Goal: Find specific page/section: Find specific page/section

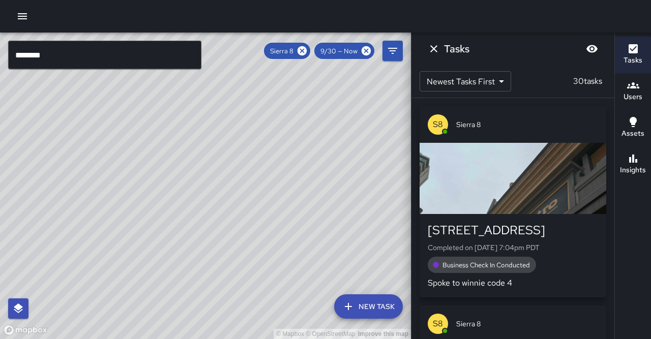
click at [102, 50] on input "********" at bounding box center [104, 55] width 193 height 28
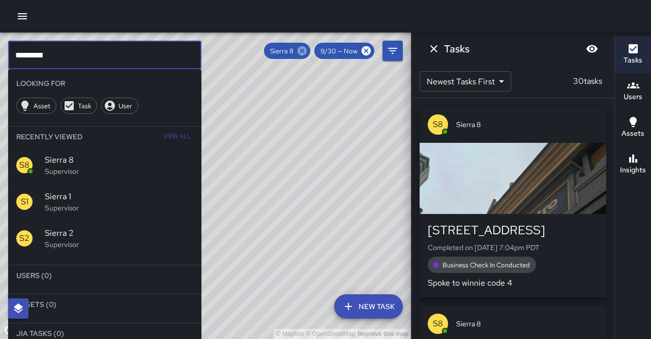
click at [308, 51] on icon at bounding box center [301, 50] width 11 height 11
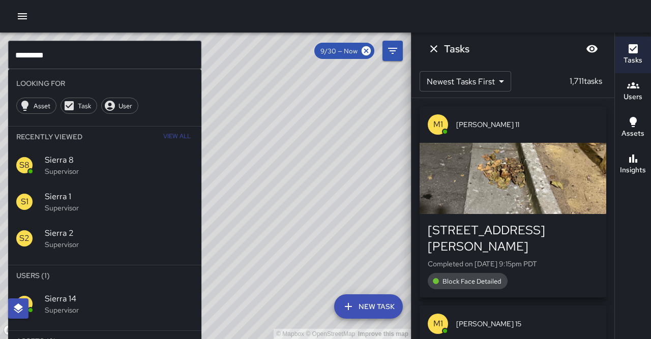
click at [70, 293] on span "Sierra 14" at bounding box center [119, 299] width 148 height 12
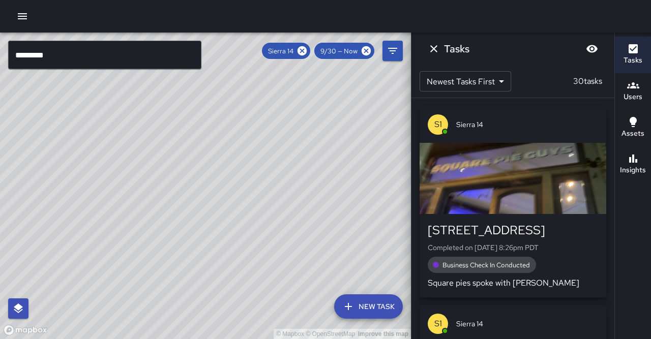
drag, startPoint x: 159, startPoint y: 239, endPoint x: 204, endPoint y: 70, distance: 175.9
click at [204, 70] on div "© Mapbox © OpenStreetMap Improve this map" at bounding box center [205, 186] width 411 height 307
drag, startPoint x: 152, startPoint y: 233, endPoint x: 192, endPoint y: 164, distance: 80.0
click at [192, 164] on div "© Mapbox © OpenStreetMap Improve this map" at bounding box center [205, 186] width 411 height 307
click at [307, 49] on icon at bounding box center [301, 50] width 9 height 9
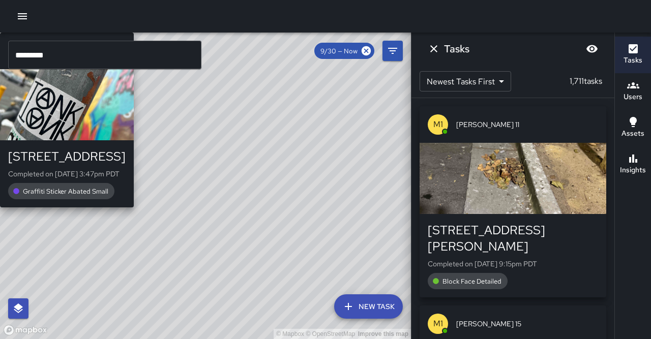
drag, startPoint x: 166, startPoint y: 154, endPoint x: 201, endPoint y: 153, distance: 35.1
click at [134, 153] on div "S1 Sierra [GEOGRAPHIC_DATA][STREET_ADDRESS] Completed on [DATE] 3:47pm PDT Graf…" at bounding box center [67, 120] width 134 height 175
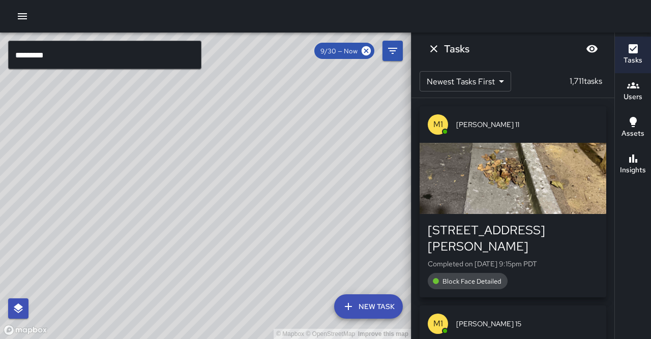
drag, startPoint x: 239, startPoint y: 172, endPoint x: 224, endPoint y: 200, distance: 32.1
click at [224, 200] on div "© Mapbox © OpenStreetMap Improve this map" at bounding box center [205, 186] width 411 height 307
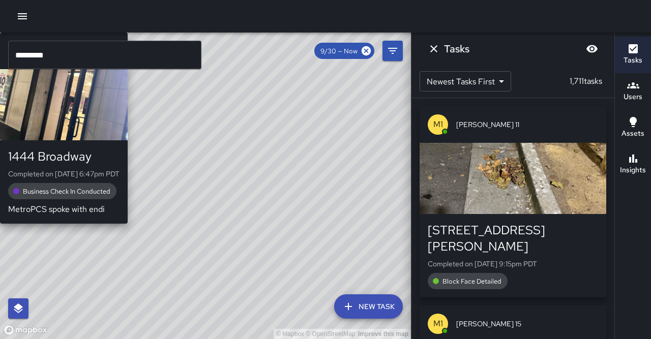
drag, startPoint x: 175, startPoint y: 149, endPoint x: 189, endPoint y: 163, distance: 19.1
click at [189, 162] on div "© Mapbox © OpenStreetMap Improve this map S1 Sierra 10 [STREET_ADDRESS] Complet…" at bounding box center [205, 186] width 411 height 307
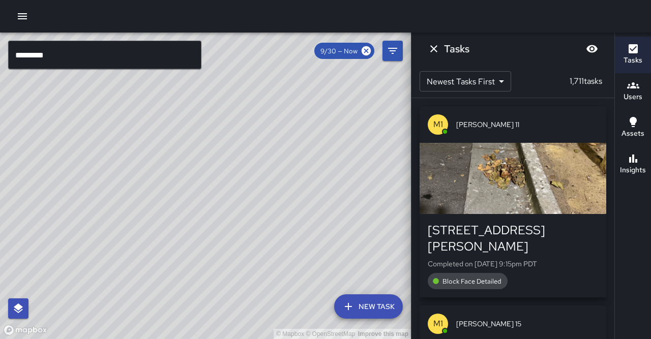
drag, startPoint x: 206, startPoint y: 173, endPoint x: 173, endPoint y: 209, distance: 48.9
click at [173, 209] on div "© Mapbox © OpenStreetMap Improve this map" at bounding box center [205, 186] width 411 height 307
drag, startPoint x: 193, startPoint y: 168, endPoint x: 173, endPoint y: 201, distance: 38.1
click at [173, 201] on div "© Mapbox © OpenStreetMap Improve this map" at bounding box center [205, 186] width 411 height 307
drag, startPoint x: 209, startPoint y: 212, endPoint x: 14, endPoint y: 109, distance: 220.6
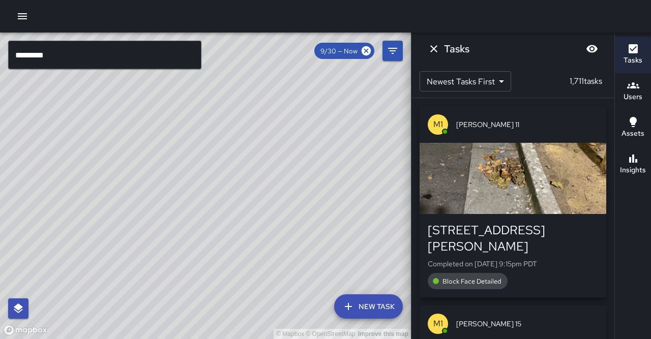
click at [0, 99] on div "© Mapbox © OpenStreetMap Improve this map" at bounding box center [205, 186] width 411 height 307
drag, startPoint x: 145, startPoint y: 154, endPoint x: 143, endPoint y: 160, distance: 7.1
click at [143, 160] on div "© Mapbox © OpenStreetMap Improve this map" at bounding box center [205, 186] width 411 height 307
click at [63, 58] on input "*********" at bounding box center [104, 55] width 193 height 28
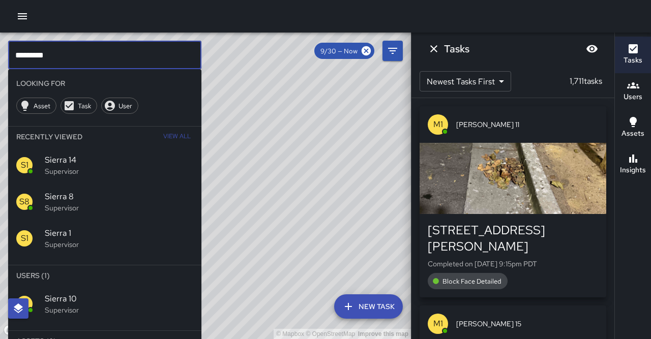
type input "*********"
drag, startPoint x: 90, startPoint y: 287, endPoint x: 85, endPoint y: 285, distance: 5.2
click at [85, 305] on p "Supervisor" at bounding box center [119, 310] width 148 height 10
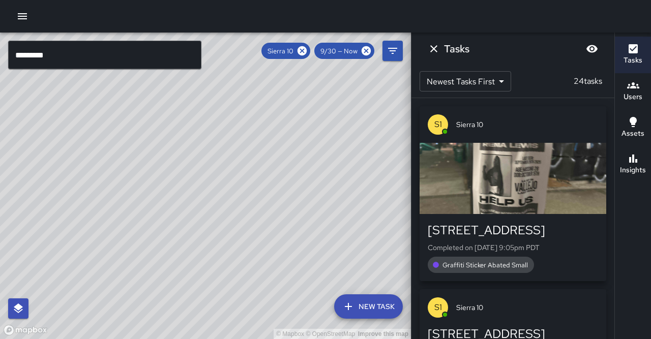
drag, startPoint x: 172, startPoint y: 215, endPoint x: 179, endPoint y: 201, distance: 14.8
click at [179, 201] on div "© Mapbox © OpenStreetMap Improve this map" at bounding box center [205, 186] width 411 height 307
drag, startPoint x: 149, startPoint y: 227, endPoint x: 189, endPoint y: 217, distance: 41.1
click at [189, 217] on div "© Mapbox © OpenStreetMap Improve this map" at bounding box center [205, 186] width 411 height 307
drag, startPoint x: 159, startPoint y: 209, endPoint x: 164, endPoint y: 204, distance: 7.2
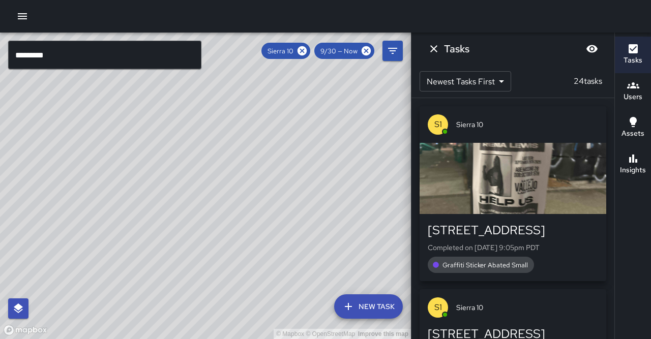
click at [164, 204] on div "© Mapbox © OpenStreetMap Improve this map" at bounding box center [205, 186] width 411 height 307
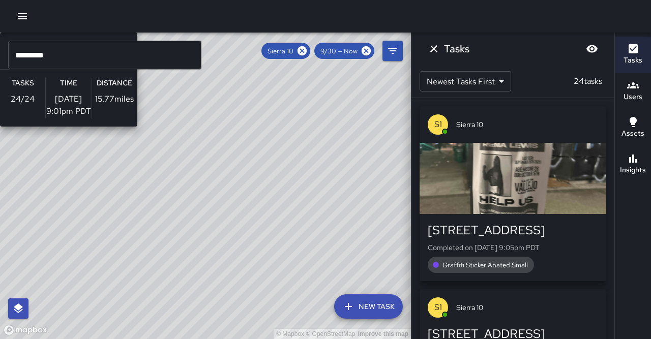
click at [174, 197] on div "© Mapbox © OpenStreetMap Improve this map S1 Sierra 10 Supervisor Tasks 24 / 24…" at bounding box center [205, 186] width 411 height 307
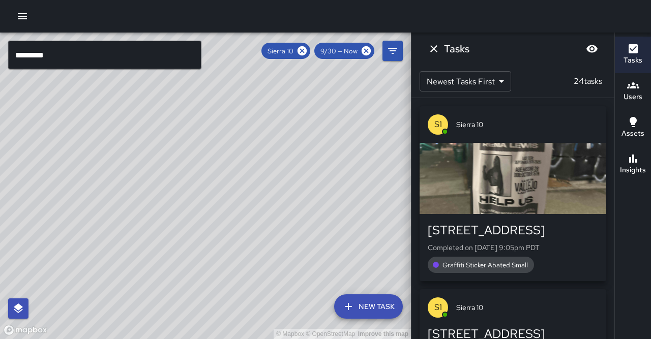
click at [637, 153] on div "Insights" at bounding box center [633, 164] width 26 height 23
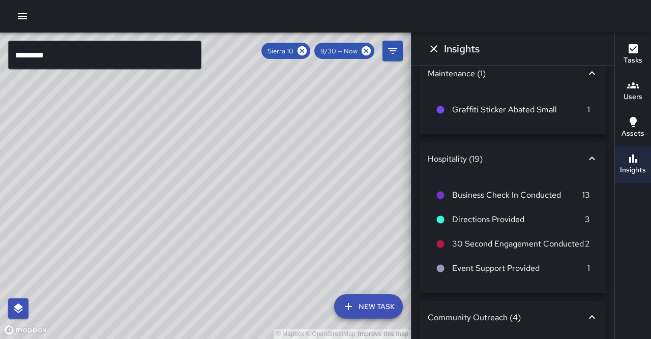
scroll to position [17, 0]
click at [431, 49] on icon "Dismiss" at bounding box center [434, 49] width 12 height 12
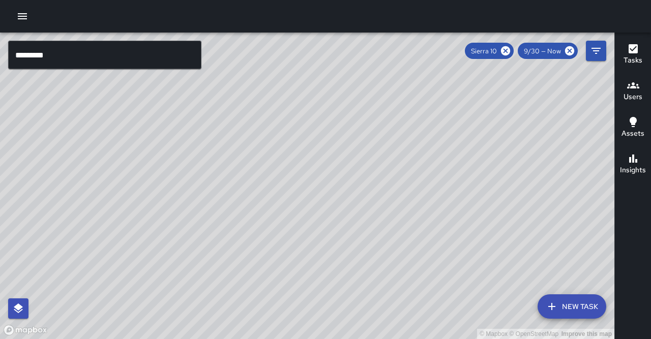
click at [318, 165] on div "© Mapbox © OpenStreetMap Improve this map" at bounding box center [307, 186] width 614 height 307
drag, startPoint x: 387, startPoint y: 149, endPoint x: 334, endPoint y: 208, distance: 79.6
click at [334, 208] on div "© Mapbox © OpenStreetMap Improve this map" at bounding box center [307, 186] width 614 height 307
drag, startPoint x: 331, startPoint y: 217, endPoint x: 358, endPoint y: 162, distance: 61.4
click at [358, 162] on div "© Mapbox © OpenStreetMap Improve this map" at bounding box center [307, 186] width 614 height 307
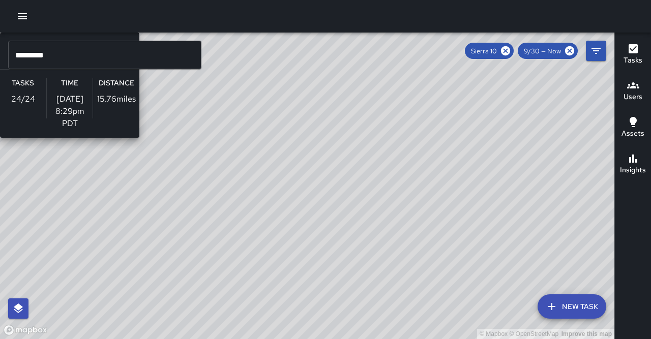
drag, startPoint x: 301, startPoint y: 216, endPoint x: 309, endPoint y: 197, distance: 20.5
click at [309, 197] on div "© Mapbox © OpenStreetMap Improve this map S1 Sierra 10 Supervisor Tasks 24 / 24…" at bounding box center [307, 186] width 614 height 307
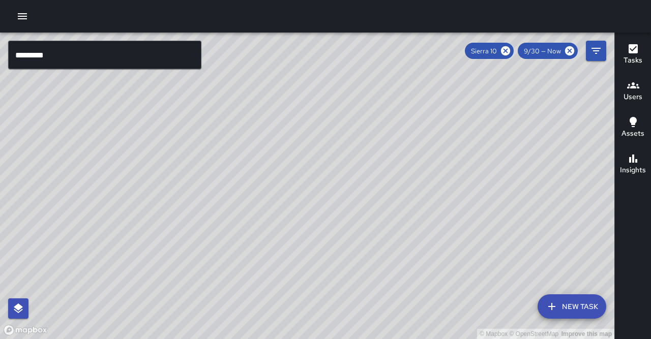
drag, startPoint x: 318, startPoint y: 124, endPoint x: 302, endPoint y: 157, distance: 36.2
click at [302, 157] on div "© Mapbox © OpenStreetMap Improve this map" at bounding box center [307, 186] width 614 height 307
drag, startPoint x: 302, startPoint y: 164, endPoint x: 333, endPoint y: 113, distance: 59.8
click at [333, 113] on div "© Mapbox © OpenStreetMap Improve this map" at bounding box center [307, 186] width 614 height 307
click at [214, 183] on div "© Mapbox © OpenStreetMap Improve this map [GEOGRAPHIC_DATA][STREET_ADDRESS][US_…" at bounding box center [307, 186] width 614 height 307
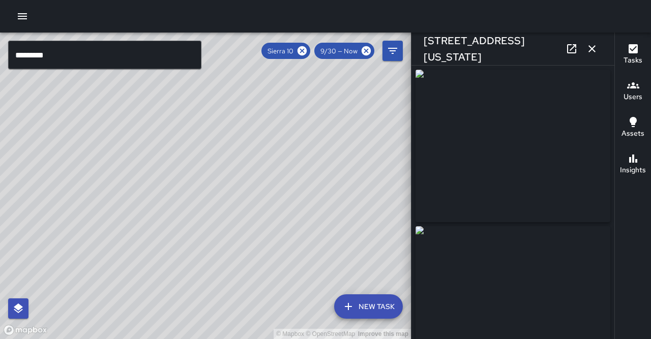
type input "**********"
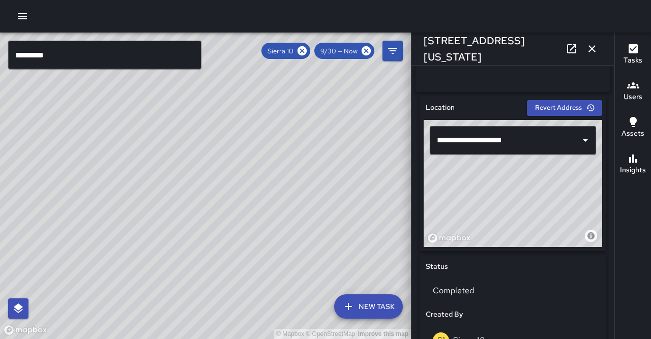
scroll to position [288, 0]
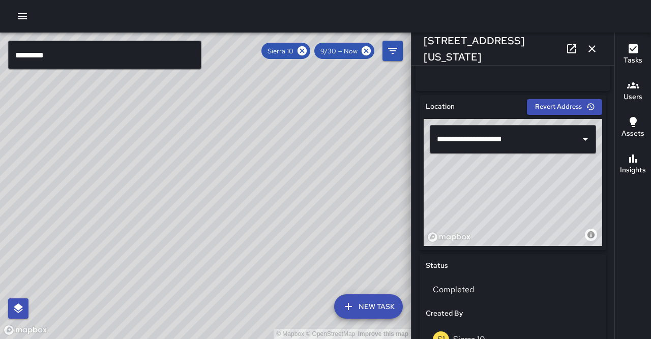
click at [598, 49] on button "button" at bounding box center [592, 49] width 20 height 20
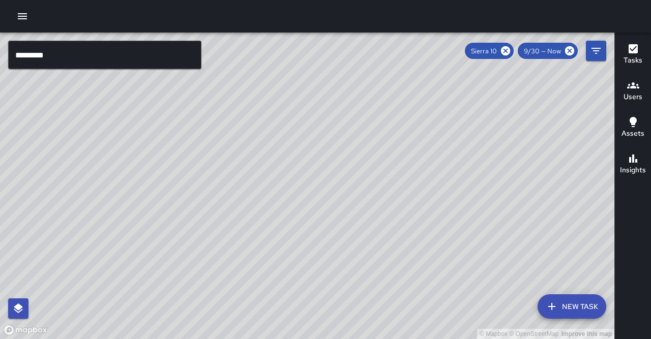
drag, startPoint x: 321, startPoint y: 156, endPoint x: 303, endPoint y: 149, distance: 19.3
click at [303, 149] on div "© Mapbox © OpenStreetMap Improve this map" at bounding box center [307, 186] width 614 height 307
drag, startPoint x: 349, startPoint y: 193, endPoint x: 329, endPoint y: 184, distance: 22.3
click at [329, 184] on div "© Mapbox © OpenStreetMap Improve this map" at bounding box center [307, 186] width 614 height 307
drag, startPoint x: 347, startPoint y: 216, endPoint x: 332, endPoint y: 206, distance: 18.1
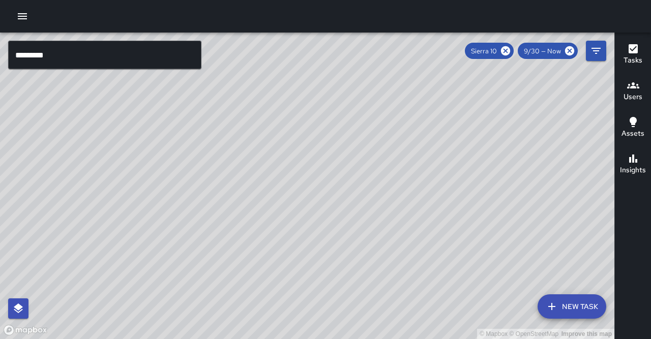
click at [332, 206] on div "© Mapbox © OpenStreetMap Improve this map" at bounding box center [307, 186] width 614 height 307
drag, startPoint x: 375, startPoint y: 204, endPoint x: 283, endPoint y: 265, distance: 110.8
click at [283, 265] on div "© Mapbox © OpenStreetMap Improve this map" at bounding box center [307, 186] width 614 height 307
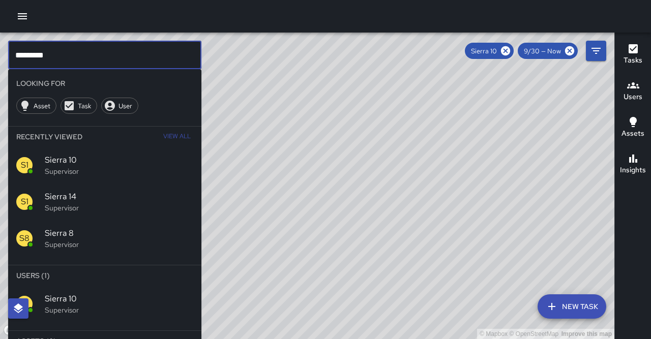
click at [158, 63] on input "*********" at bounding box center [104, 55] width 193 height 28
click at [510, 51] on icon at bounding box center [505, 50] width 9 height 9
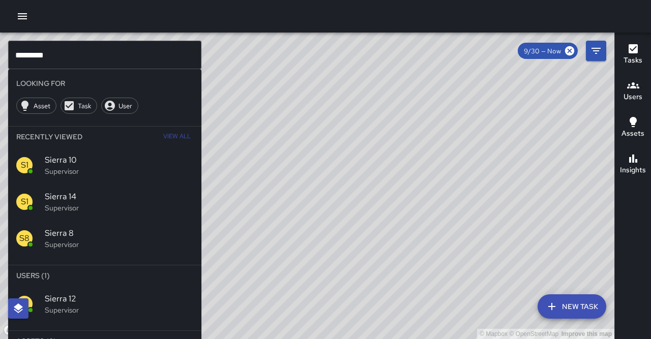
click at [165, 305] on p "Supervisor" at bounding box center [119, 310] width 148 height 10
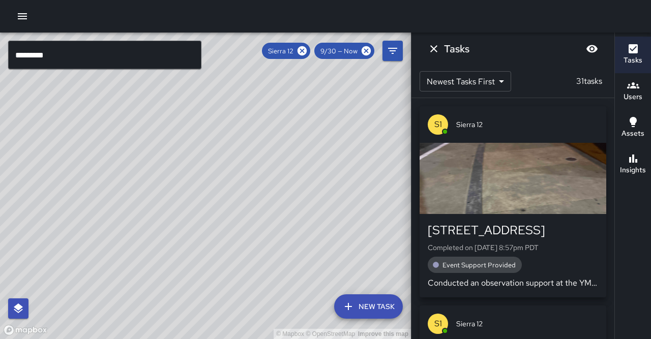
drag, startPoint x: 239, startPoint y: 187, endPoint x: 183, endPoint y: 266, distance: 97.5
click at [174, 283] on div "© Mapbox © OpenStreetMap Improve this map" at bounding box center [205, 186] width 411 height 307
drag, startPoint x: 209, startPoint y: 185, endPoint x: 192, endPoint y: 256, distance: 73.2
click at [192, 256] on div "© Mapbox © OpenStreetMap Improve this map" at bounding box center [205, 186] width 411 height 307
drag, startPoint x: 217, startPoint y: 189, endPoint x: 182, endPoint y: 242, distance: 63.7
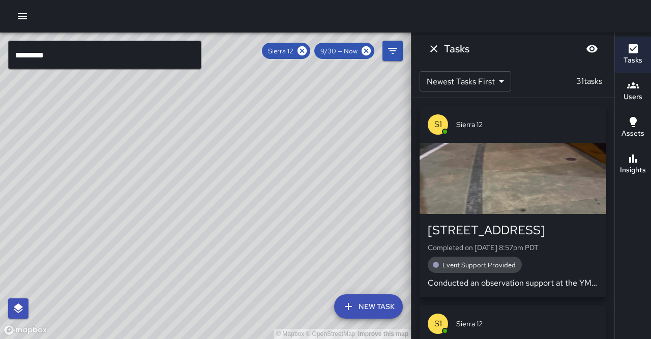
click at [182, 242] on div "© Mapbox © OpenStreetMap Improve this map" at bounding box center [205, 186] width 411 height 307
click at [106, 54] on input "*********" at bounding box center [104, 55] width 193 height 28
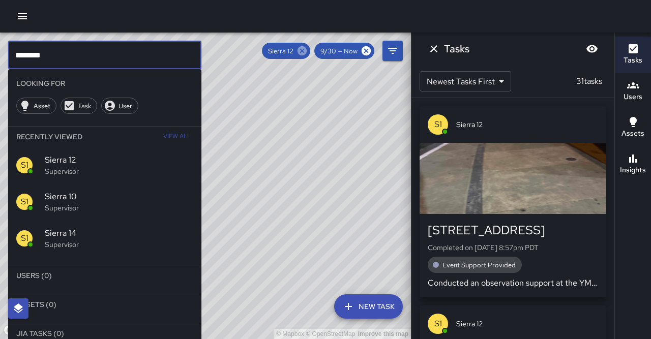
click at [307, 51] on icon at bounding box center [301, 50] width 9 height 9
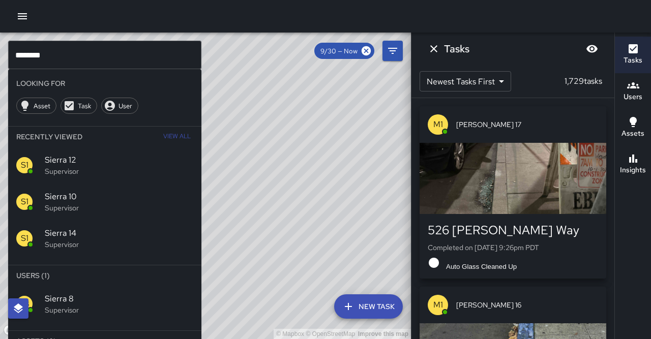
click at [137, 293] on span "Sierra 8" at bounding box center [119, 299] width 148 height 12
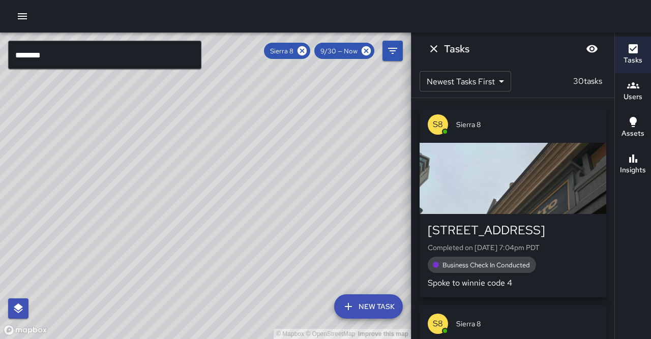
drag, startPoint x: 187, startPoint y: 159, endPoint x: 173, endPoint y: 183, distance: 28.0
click at [173, 183] on div "© Mapbox © OpenStreetMap Improve this map" at bounding box center [205, 186] width 411 height 307
click at [307, 52] on icon at bounding box center [301, 50] width 9 height 9
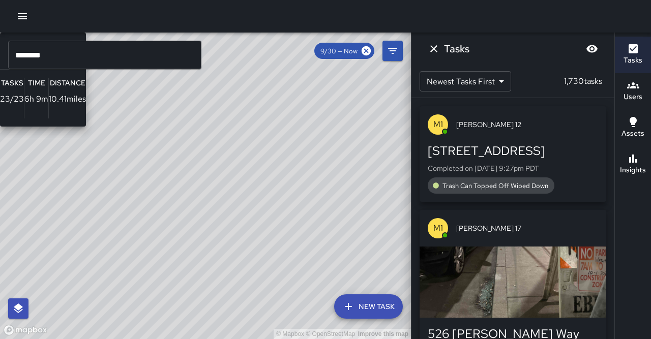
drag, startPoint x: 193, startPoint y: 225, endPoint x: 235, endPoint y: 174, distance: 66.1
click at [235, 174] on div "© Mapbox © OpenStreetMap Improve this map H8 Hotel 8 Supervisor Tasks 23 / 23 T…" at bounding box center [205, 186] width 411 height 307
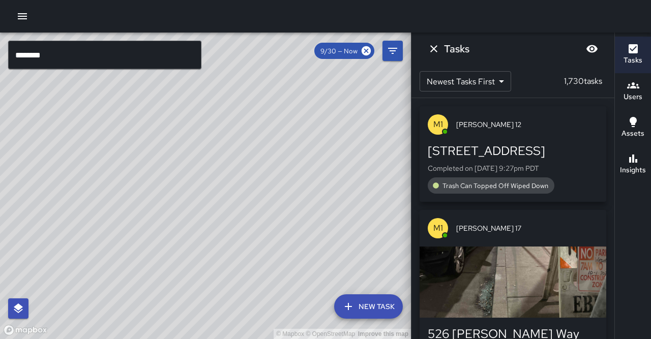
click at [287, 256] on div "© Mapbox © OpenStreetMap Improve this map" at bounding box center [205, 186] width 411 height 307
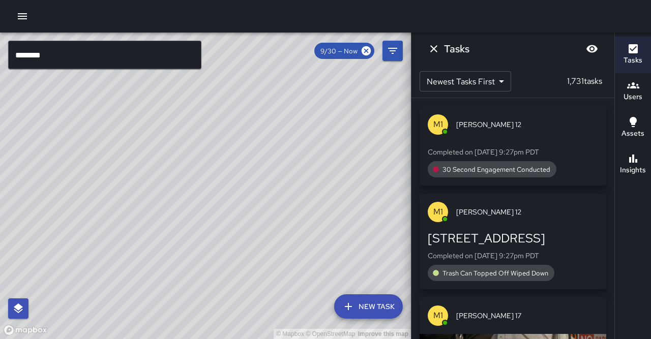
drag, startPoint x: 262, startPoint y: 240, endPoint x: 270, endPoint y: 221, distance: 20.5
click at [270, 221] on div "© Mapbox © OpenStreetMap Improve this map" at bounding box center [205, 186] width 411 height 307
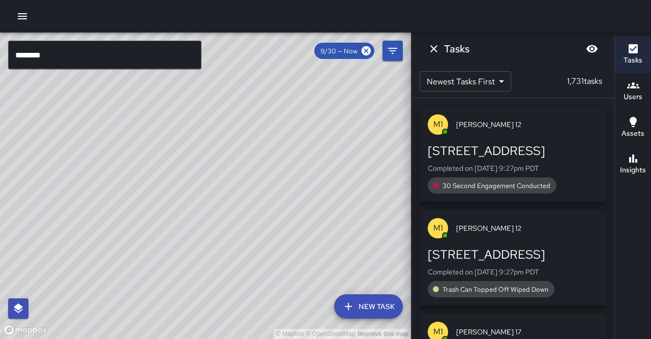
drag, startPoint x: 256, startPoint y: 244, endPoint x: 270, endPoint y: 226, distance: 23.2
click at [270, 226] on div "© Mapbox © OpenStreetMap Improve this map" at bounding box center [205, 186] width 411 height 307
click at [60, 45] on input "********" at bounding box center [104, 55] width 193 height 28
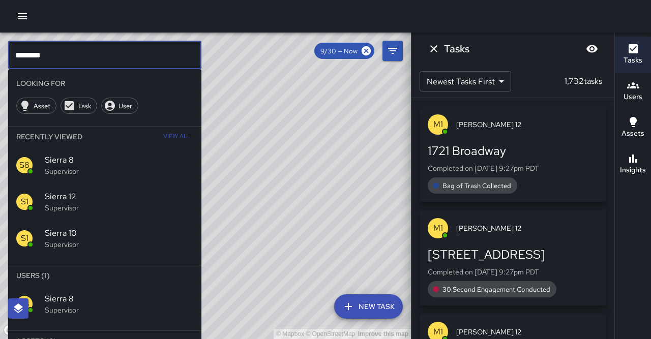
click at [140, 305] on p "Supervisor" at bounding box center [119, 310] width 148 height 10
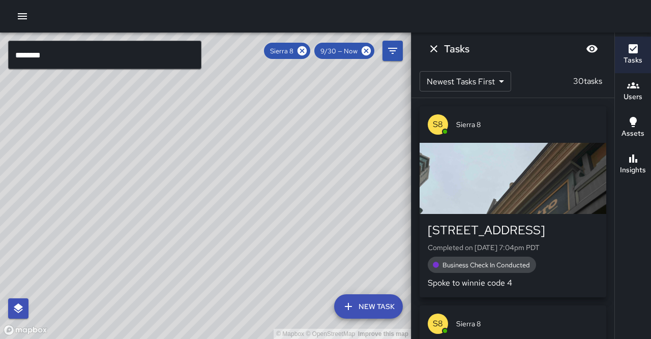
drag, startPoint x: 181, startPoint y: 207, endPoint x: 154, endPoint y: 238, distance: 41.0
click at [140, 258] on div "© Mapbox © OpenStreetMap Improve this map" at bounding box center [205, 186] width 411 height 307
drag, startPoint x: 220, startPoint y: 160, endPoint x: 200, endPoint y: 194, distance: 39.7
click at [200, 194] on div "© Mapbox © OpenStreetMap Improve this map" at bounding box center [205, 186] width 411 height 307
click at [196, 217] on div "© Mapbox © OpenStreetMap Improve this map" at bounding box center [205, 186] width 411 height 307
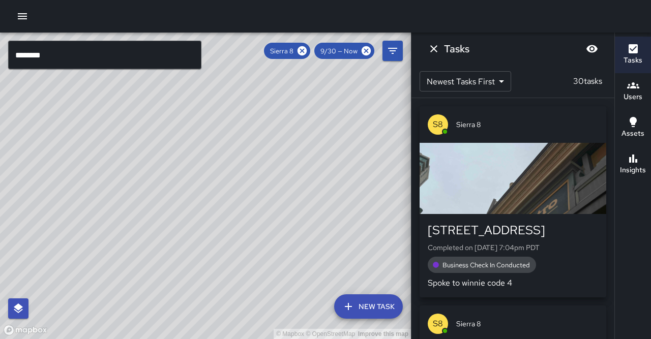
click at [648, 146] on button "Insights" at bounding box center [633, 164] width 36 height 37
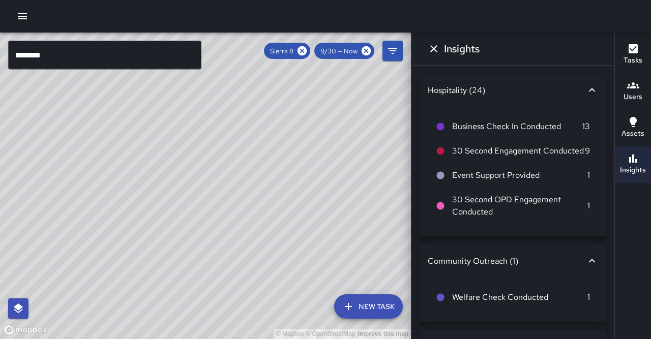
scroll to position [0, 0]
click at [433, 49] on icon "Dismiss" at bounding box center [434, 49] width 12 height 12
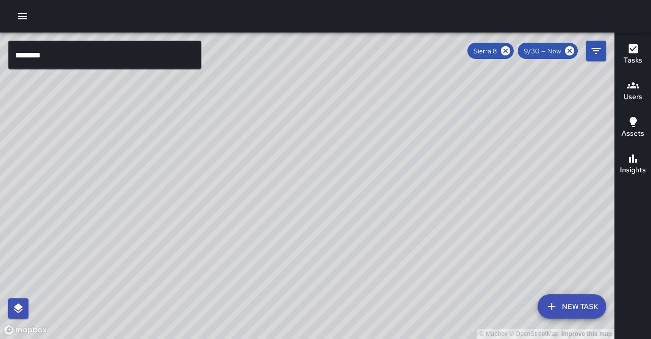
click at [100, 47] on input "********" at bounding box center [104, 55] width 193 height 28
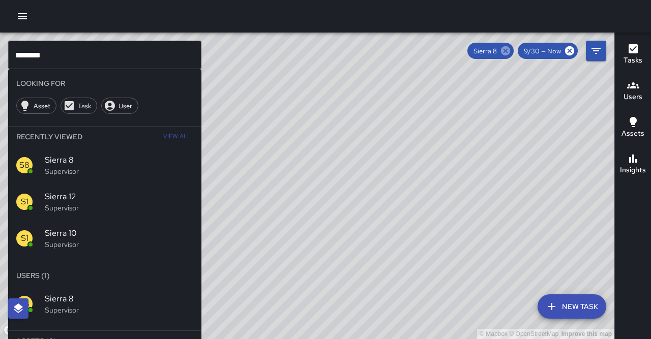
click at [510, 49] on icon at bounding box center [505, 50] width 9 height 9
drag, startPoint x: 289, startPoint y: 339, endPoint x: 320, endPoint y: 274, distance: 72.1
click at [311, 300] on div "© Mapbox © OpenStreetMap Improve this map M6 [PERSON_NAME] [STREET_ADDRESS][PER…" at bounding box center [307, 186] width 614 height 307
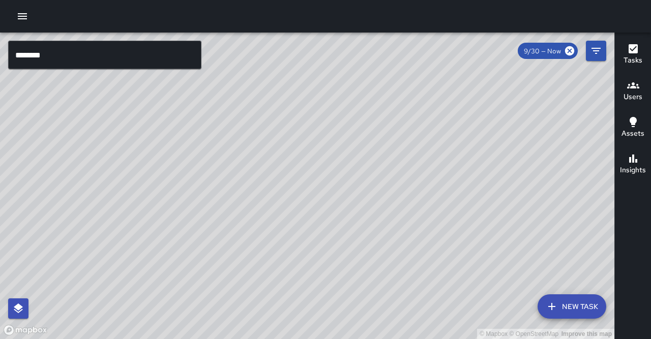
click at [320, 268] on div "© Mapbox © OpenStreetMap Improve this map" at bounding box center [307, 186] width 614 height 307
drag, startPoint x: 285, startPoint y: 254, endPoint x: 252, endPoint y: 140, distance: 119.2
click at [252, 140] on div "© Mapbox © OpenStreetMap Improve this map" at bounding box center [307, 186] width 614 height 307
click at [242, 197] on div "© Mapbox © OpenStreetMap Improve this map" at bounding box center [307, 186] width 614 height 307
drag, startPoint x: 215, startPoint y: 132, endPoint x: 214, endPoint y: 175, distance: 42.7
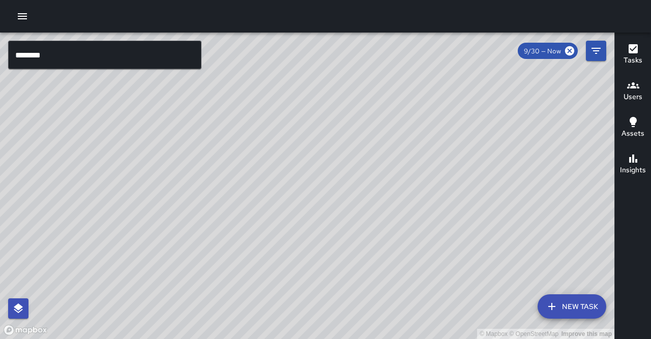
click at [214, 175] on div "© Mapbox © OpenStreetMap Improve this map" at bounding box center [307, 186] width 614 height 307
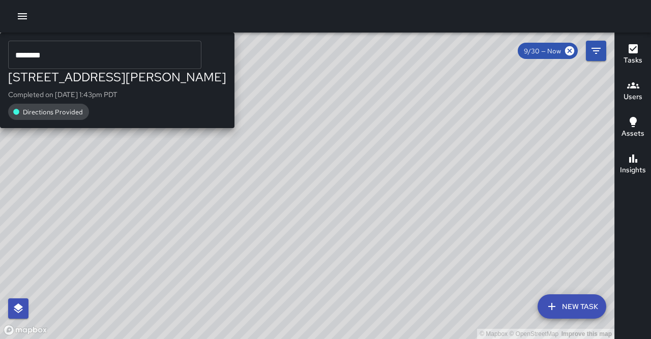
drag, startPoint x: 272, startPoint y: 130, endPoint x: 226, endPoint y: 183, distance: 69.9
click at [226, 183] on div "© Mapbox © OpenStreetMap Improve this map S6 Sierra [GEOGRAPHIC_DATA][STREET_AD…" at bounding box center [307, 186] width 614 height 307
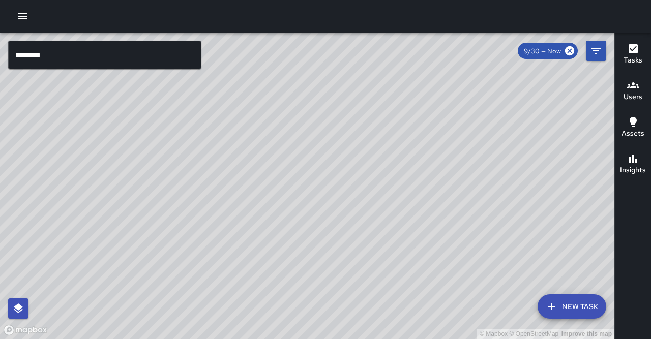
drag, startPoint x: 263, startPoint y: 115, endPoint x: 230, endPoint y: 199, distance: 90.2
click at [230, 199] on div "© Mapbox © OpenStreetMap Improve this map" at bounding box center [307, 186] width 614 height 307
drag, startPoint x: 232, startPoint y: 107, endPoint x: 232, endPoint y: 215, distance: 107.8
click at [232, 215] on div "© Mapbox © OpenStreetMap Improve this map" at bounding box center [307, 186] width 614 height 307
click at [214, 169] on div "© Mapbox © OpenStreetMap Improve this map C6 Cobra 6 Supervisor Tasks 9 / 9 Tim…" at bounding box center [307, 186] width 614 height 307
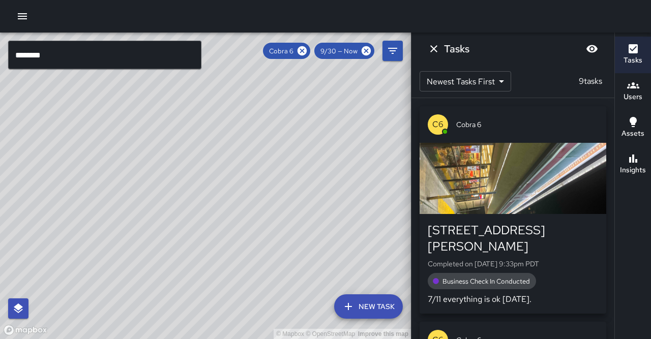
click at [645, 148] on button "Insights" at bounding box center [633, 164] width 36 height 37
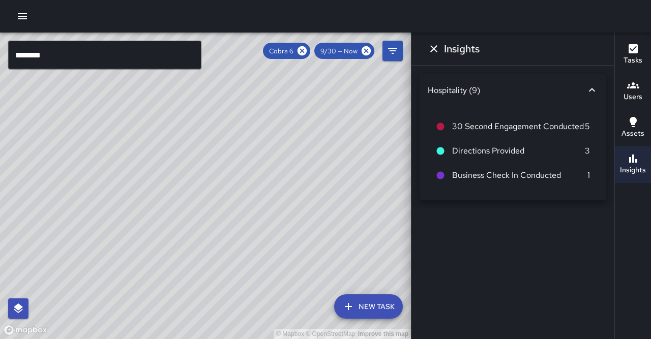
drag, startPoint x: 306, startPoint y: 191, endPoint x: 315, endPoint y: 146, distance: 45.6
click at [315, 146] on div "© Mapbox © OpenStreetMap Improve this map" at bounding box center [205, 186] width 411 height 307
drag, startPoint x: 303, startPoint y: 184, endPoint x: 342, endPoint y: 110, distance: 83.2
click at [342, 110] on div "© Mapbox © OpenStreetMap Improve this map" at bounding box center [205, 186] width 411 height 307
drag, startPoint x: 265, startPoint y: 241, endPoint x: 219, endPoint y: 324, distance: 95.6
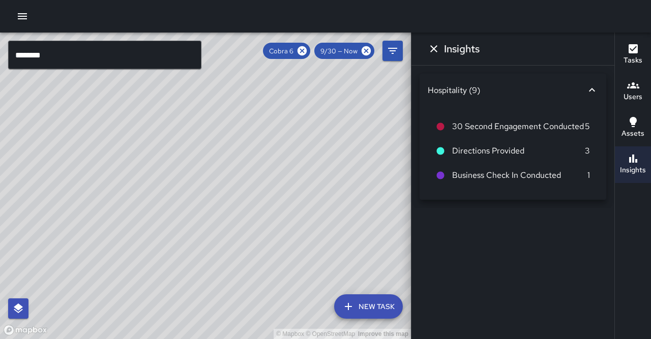
click at [219, 325] on div "© Mapbox © OpenStreetMap Improve this map" at bounding box center [205, 186] width 411 height 307
click at [307, 50] on icon at bounding box center [301, 50] width 9 height 9
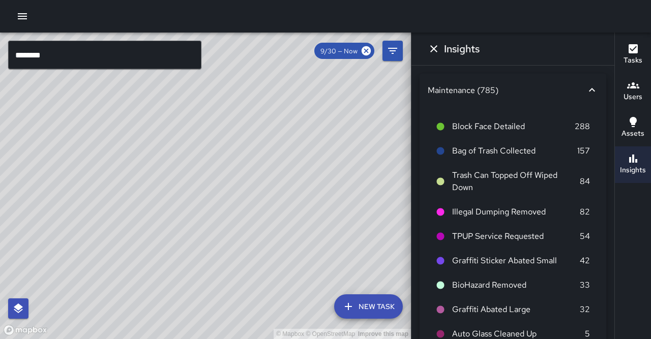
click at [200, 62] on input "********" at bounding box center [104, 55] width 193 height 28
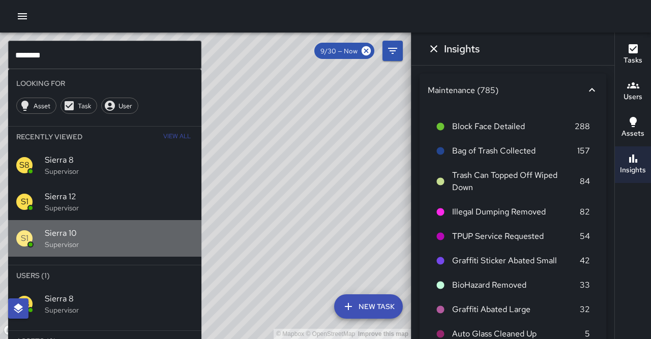
click at [114, 239] on p "Supervisor" at bounding box center [119, 244] width 148 height 10
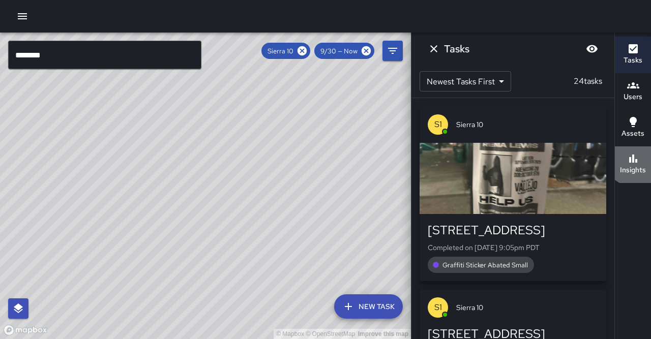
click at [639, 146] on button "Insights" at bounding box center [633, 164] width 36 height 37
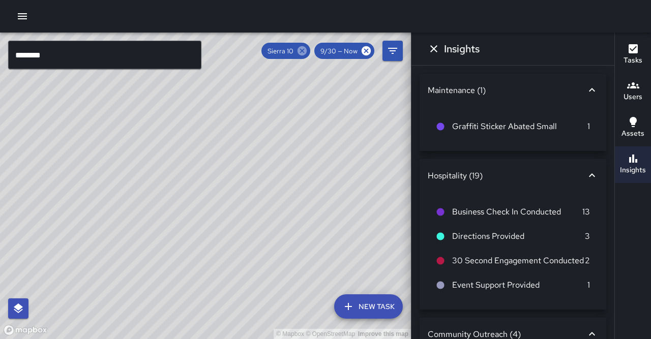
click at [308, 52] on icon at bounding box center [301, 50] width 11 height 11
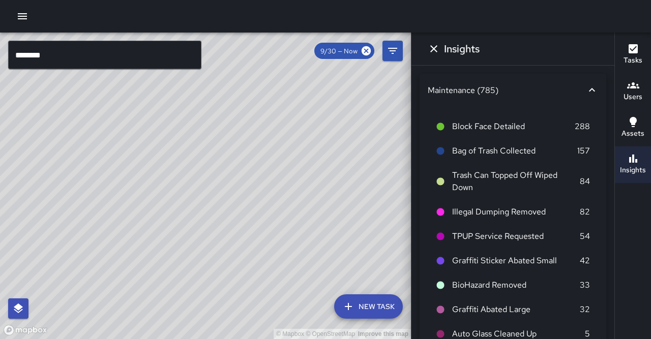
drag, startPoint x: 356, startPoint y: 116, endPoint x: 361, endPoint y: 107, distance: 10.9
click at [361, 107] on div "© Mapbox © OpenStreetMap Improve this map" at bounding box center [205, 186] width 411 height 307
drag, startPoint x: 331, startPoint y: 127, endPoint x: 379, endPoint y: 80, distance: 67.6
click at [379, 80] on div "© Mapbox © OpenStreetMap Improve this map" at bounding box center [205, 186] width 411 height 307
drag, startPoint x: 389, startPoint y: 95, endPoint x: 346, endPoint y: 144, distance: 66.0
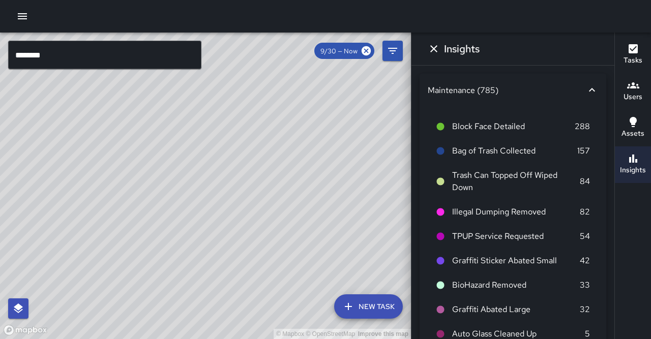
click at [346, 144] on div "© Mapbox © OpenStreetMap Improve this map" at bounding box center [205, 186] width 411 height 307
click at [338, 157] on div "© Mapbox © OpenStreetMap Improve this map" at bounding box center [205, 186] width 411 height 307
drag, startPoint x: 366, startPoint y: 147, endPoint x: 343, endPoint y: 158, distance: 25.7
click at [343, 158] on div "© Mapbox © OpenStreetMap Improve this map" at bounding box center [205, 186] width 411 height 307
click at [438, 47] on button "Dismiss" at bounding box center [434, 49] width 20 height 20
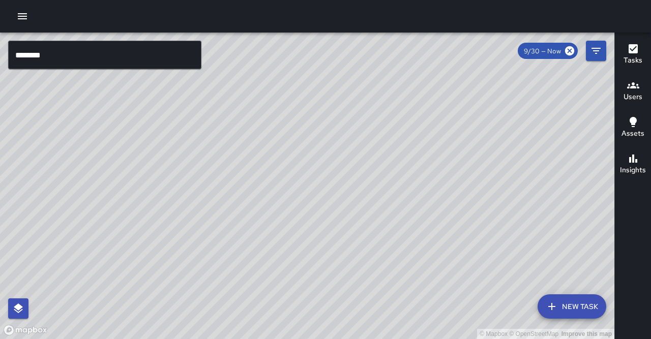
drag, startPoint x: 436, startPoint y: 148, endPoint x: 403, endPoint y: 103, distance: 56.7
click at [403, 103] on div "© Mapbox © OpenStreetMap Improve this map" at bounding box center [307, 186] width 614 height 307
drag, startPoint x: 422, startPoint y: 130, endPoint x: 415, endPoint y: 112, distance: 19.5
click at [415, 112] on div "© Mapbox © OpenStreetMap Improve this map" at bounding box center [307, 186] width 614 height 307
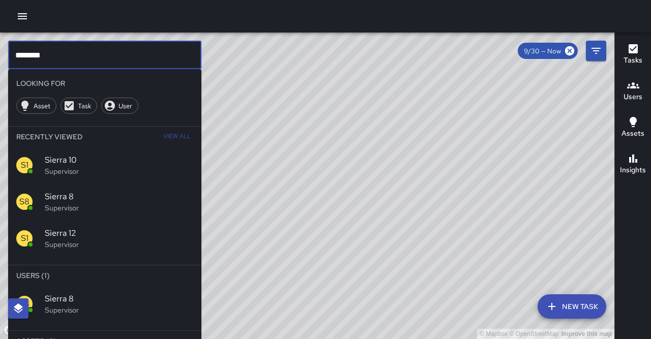
click at [159, 46] on input "********" at bounding box center [104, 55] width 193 height 28
click at [162, 53] on input "********" at bounding box center [104, 55] width 193 height 28
type input "*********"
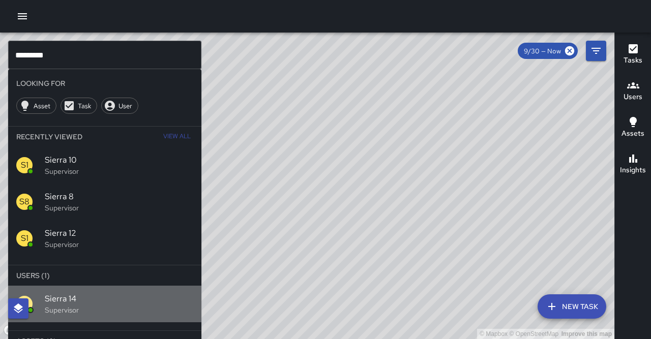
click at [48, 305] on p "Supervisor" at bounding box center [119, 310] width 148 height 10
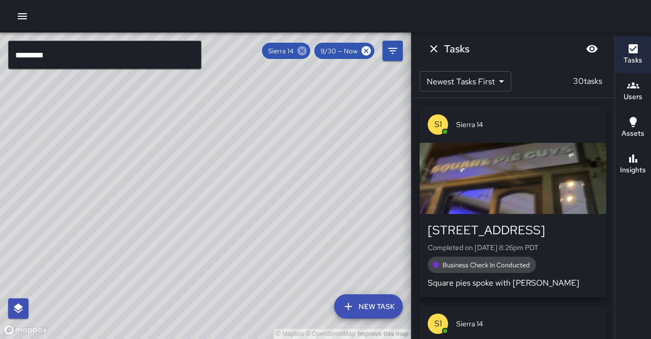
click at [307, 50] on icon at bounding box center [301, 50] width 9 height 9
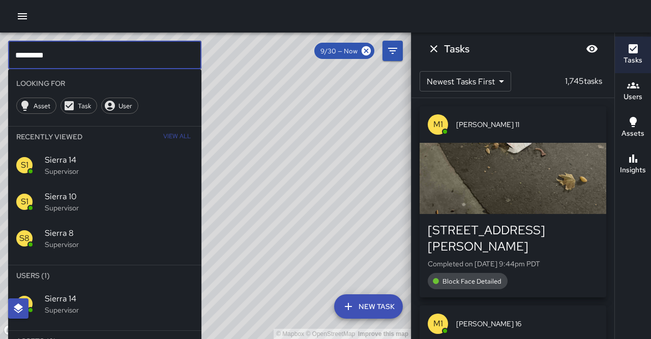
drag, startPoint x: 155, startPoint y: 51, endPoint x: 140, endPoint y: 70, distance: 24.2
click at [155, 51] on input "*********" at bounding box center [104, 55] width 193 height 28
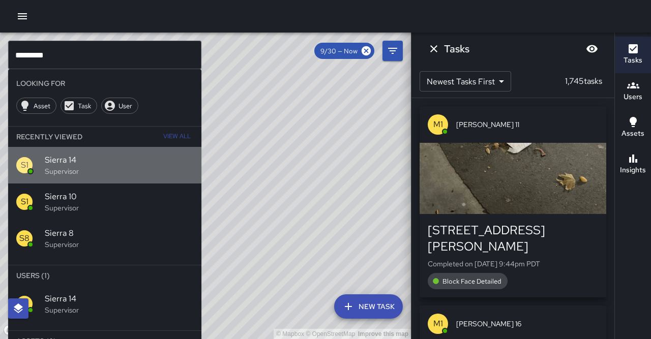
click at [84, 154] on span "Sierra 14" at bounding box center [119, 160] width 148 height 12
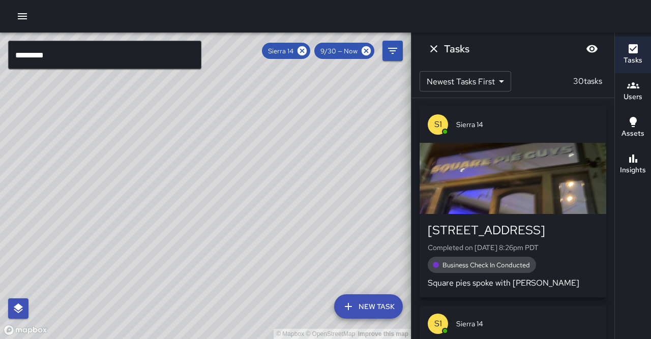
drag, startPoint x: 257, startPoint y: 178, endPoint x: 205, endPoint y: 164, distance: 53.4
click at [205, 164] on div "© Mapbox © OpenStreetMap Improve this map" at bounding box center [205, 186] width 411 height 307
click at [307, 51] on icon at bounding box center [301, 50] width 9 height 9
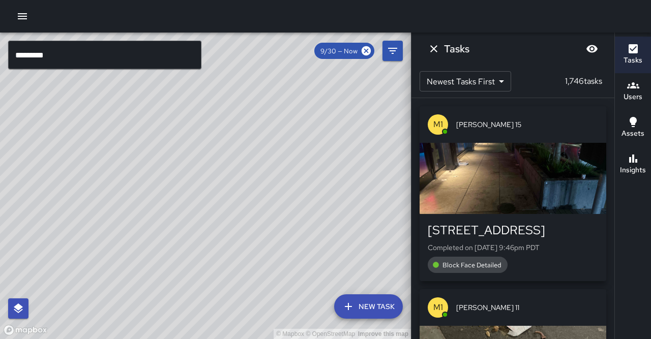
scroll to position [0, 0]
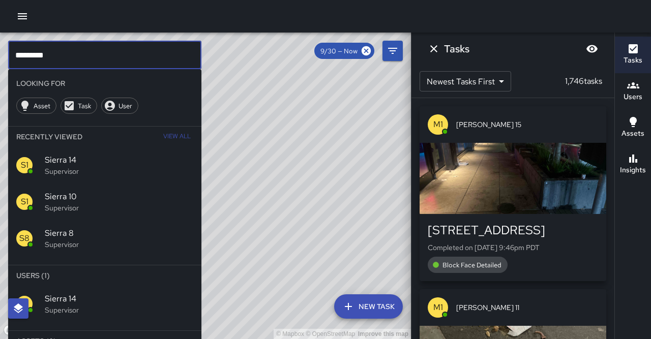
drag, startPoint x: 140, startPoint y: 45, endPoint x: 152, endPoint y: 49, distance: 12.4
click at [148, 51] on input "*********" at bounding box center [104, 55] width 193 height 28
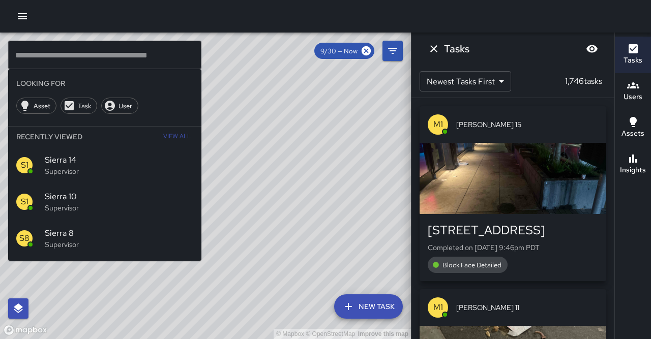
click at [218, 88] on div "© Mapbox © OpenStreetMap Improve this map" at bounding box center [205, 186] width 411 height 307
